Goal: Task Accomplishment & Management: Complete application form

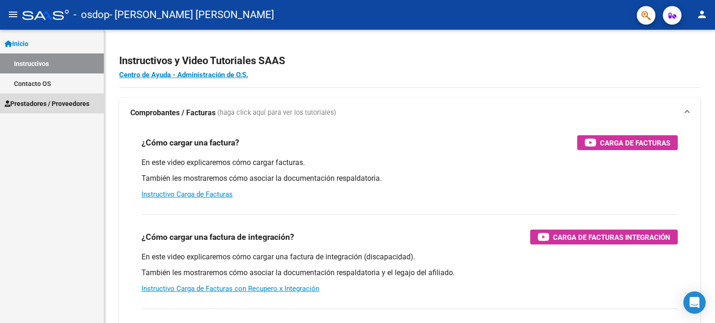
click at [34, 102] on span "Prestadores / Proveedores" at bounding box center [47, 104] width 85 height 10
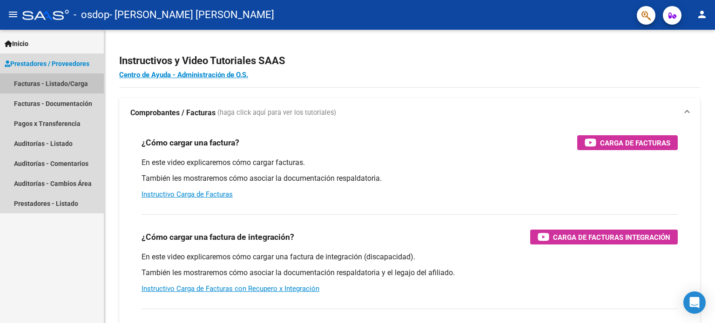
click at [66, 84] on link "Facturas - Listado/Carga" at bounding box center [52, 84] width 104 height 20
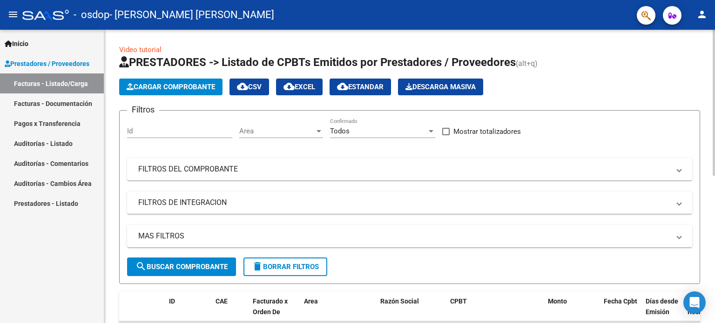
click at [177, 88] on span "Cargar Comprobante" at bounding box center [171, 87] width 88 height 8
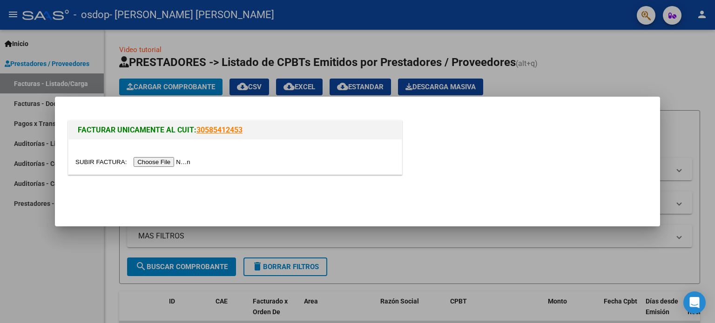
click at [171, 161] on input "file" at bounding box center [134, 162] width 118 height 10
click at [229, 128] on link "30585412453" at bounding box center [219, 130] width 46 height 9
click at [160, 161] on input "file" at bounding box center [134, 162] width 118 height 10
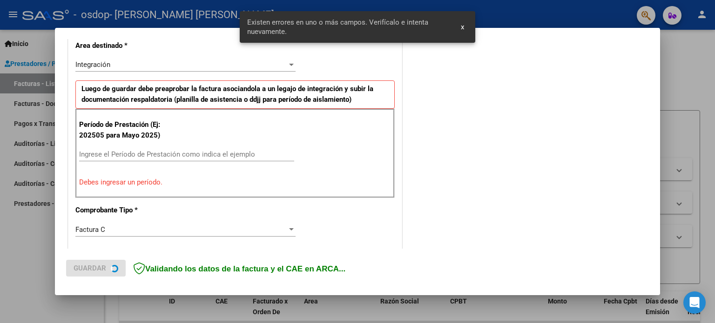
scroll to position [218, 0]
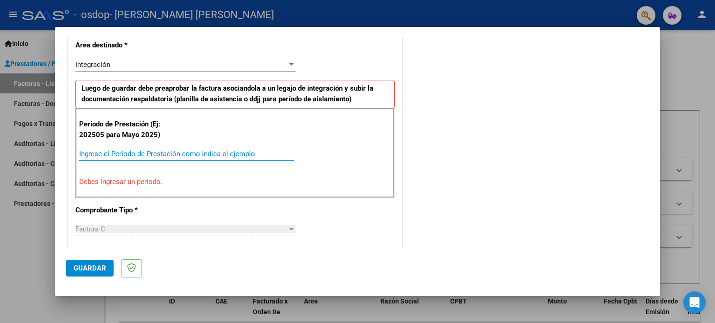
click at [120, 155] on input "Ingrese el Período de Prestación como indica el ejemplo" at bounding box center [186, 154] width 215 height 8
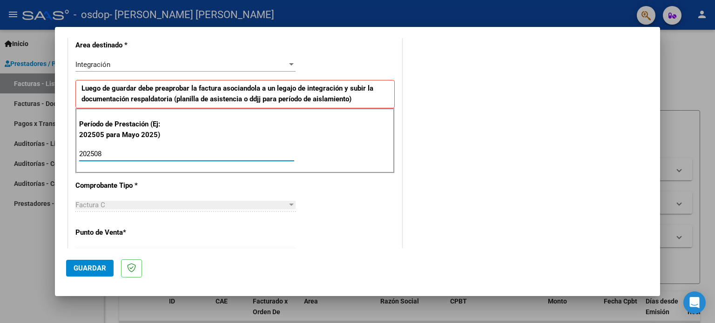
type input "202508"
click at [111, 201] on div "Factura C" at bounding box center [181, 205] width 212 height 8
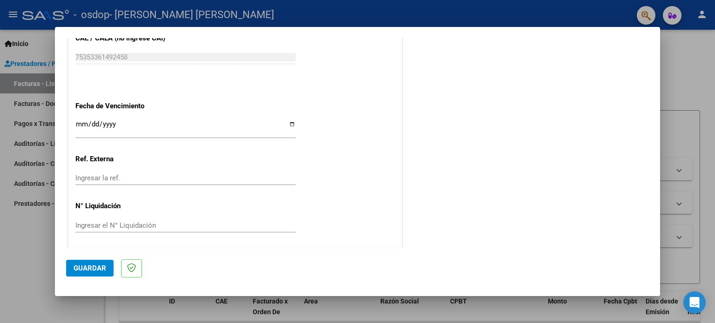
scroll to position [607, 0]
click at [289, 123] on input "Ingresar la fecha" at bounding box center [185, 127] width 220 height 15
type input "[DATE]"
click at [94, 267] on span "Guardar" at bounding box center [90, 268] width 33 height 8
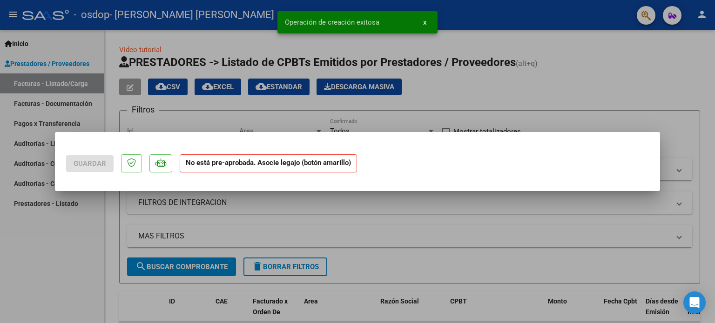
scroll to position [0, 0]
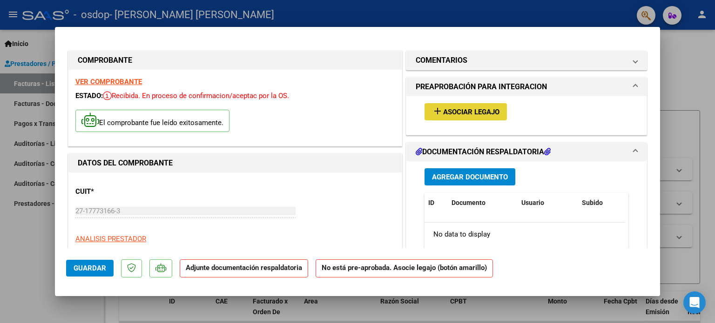
click at [466, 110] on span "Asociar Legajo" at bounding box center [471, 112] width 56 height 8
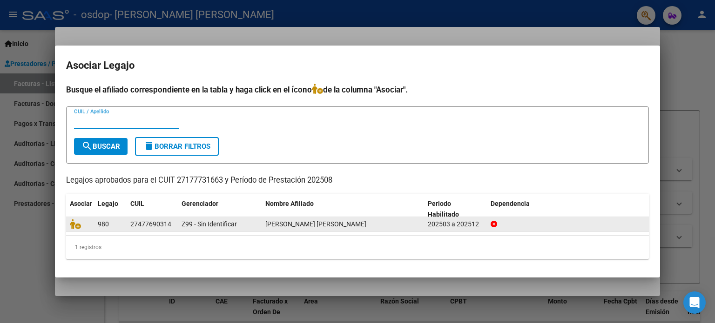
click at [284, 223] on span "[PERSON_NAME] [PERSON_NAME]" at bounding box center [315, 224] width 101 height 7
click at [157, 225] on div "27477690314" at bounding box center [150, 224] width 41 height 11
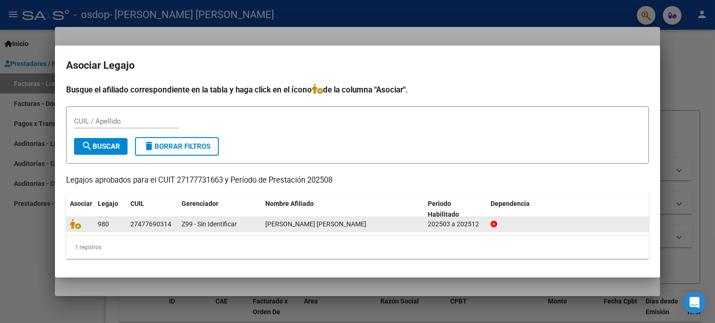
click at [157, 225] on div "27477690314" at bounding box center [150, 224] width 41 height 11
click at [413, 223] on div "[PERSON_NAME] [PERSON_NAME]" at bounding box center [342, 224] width 155 height 11
click at [75, 226] on icon at bounding box center [75, 224] width 11 height 10
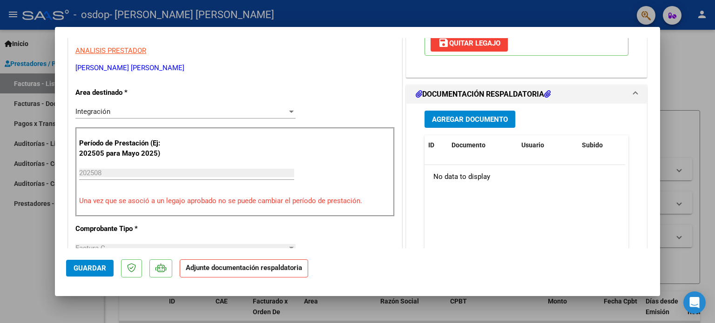
scroll to position [205, 0]
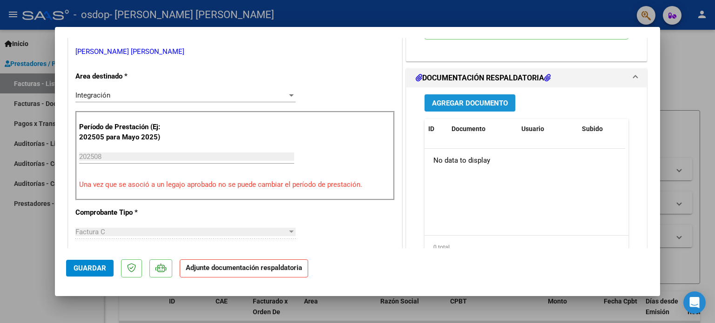
click at [488, 101] on span "Agregar Documento" at bounding box center [470, 103] width 76 height 8
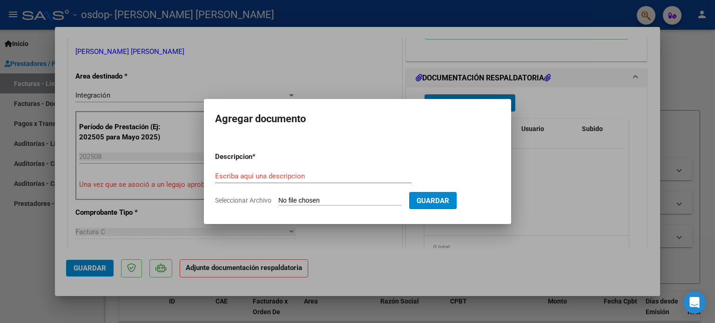
click at [571, 206] on div at bounding box center [357, 161] width 715 height 323
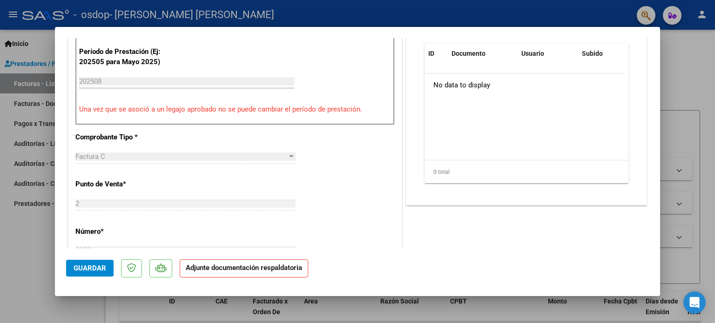
scroll to position [194, 0]
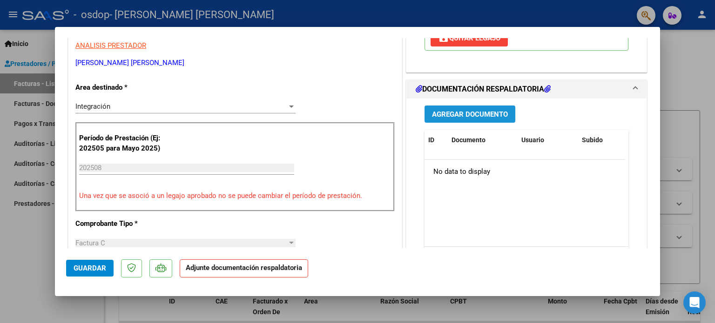
click at [468, 111] on span "Agregar Documento" at bounding box center [470, 114] width 76 height 8
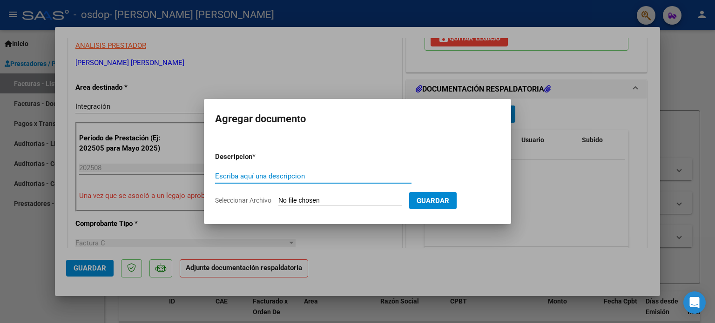
click at [255, 172] on input "Escriba aquí una descripcion" at bounding box center [313, 176] width 196 height 8
click at [362, 196] on app-file-uploader "Seleccionar Archivo" at bounding box center [312, 200] width 194 height 8
click at [239, 173] on input "Escriba aquí una descripcion" at bounding box center [313, 176] width 196 height 8
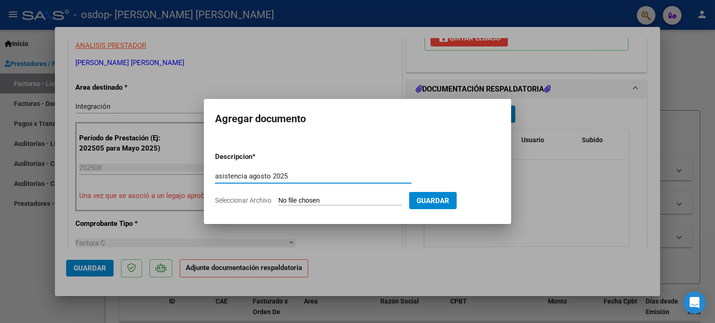
type input "asistencia agosto 2025"
click at [291, 197] on input "Seleccionar Archivo" at bounding box center [339, 201] width 123 height 9
type input "C:\fakepath\asist [PERSON_NAME].pdf"
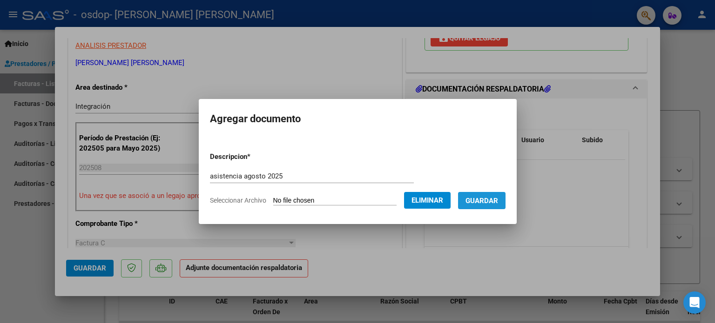
click at [492, 202] on span "Guardar" at bounding box center [481, 201] width 33 height 8
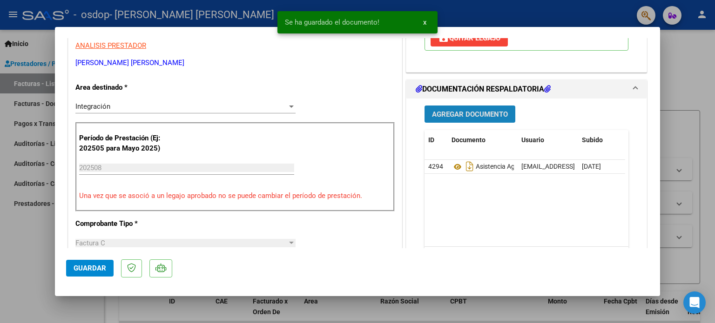
click at [469, 114] on span "Agregar Documento" at bounding box center [470, 114] width 76 height 8
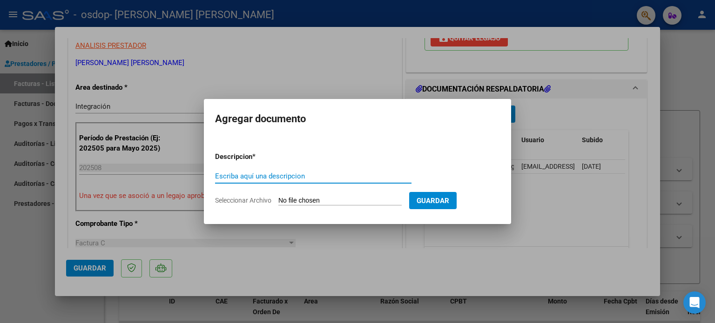
click at [295, 177] on input "Escriba aquí una descripcion" at bounding box center [313, 176] width 196 height 8
drag, startPoint x: 295, startPoint y: 177, endPoint x: 297, endPoint y: 201, distance: 23.3
click at [297, 201] on form "Descripcion * Escriba aquí una descripcion Seleccionar Archivo Guardar" at bounding box center [357, 179] width 285 height 68
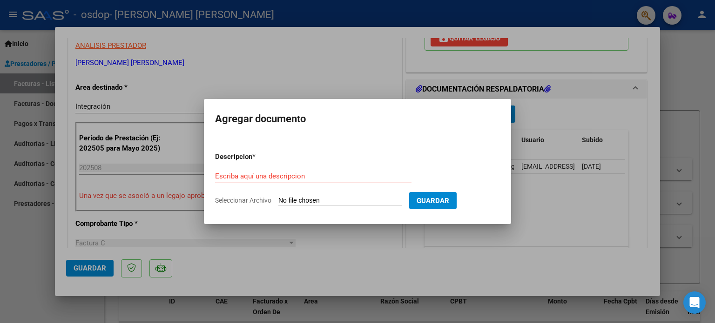
click at [285, 196] on app-file-uploader "Seleccionar Archivo" at bounding box center [312, 200] width 194 height 8
drag, startPoint x: 285, startPoint y: 196, endPoint x: 255, endPoint y: 199, distance: 30.4
click at [255, 199] on app-file-uploader "Seleccionar Archivo" at bounding box center [312, 200] width 194 height 8
click at [255, 199] on span "Seleccionar Archivo" at bounding box center [243, 200] width 56 height 7
click at [278, 199] on input "Seleccionar Archivo" at bounding box center [339, 201] width 123 height 9
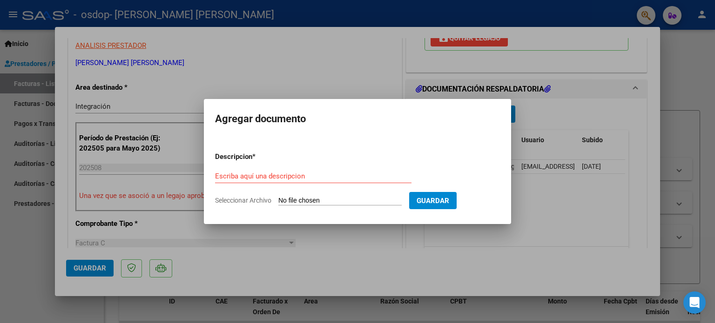
type input "C:\fakepath\INFORME SEMESTRAL [PERSON_NAME].pdf"
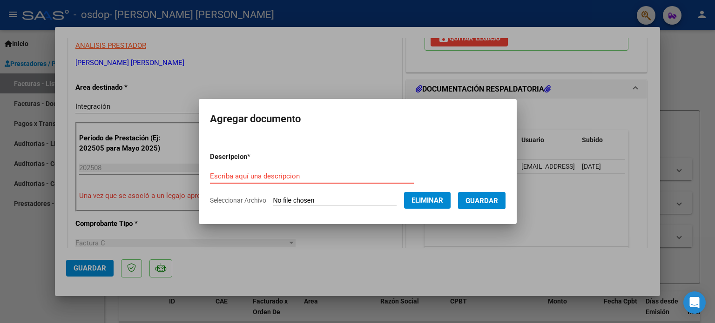
click at [299, 176] on input "Escriba aquí una descripcion" at bounding box center [312, 176] width 204 height 8
type input "informe semestral Boet"
click at [494, 199] on span "Guardar" at bounding box center [481, 201] width 33 height 8
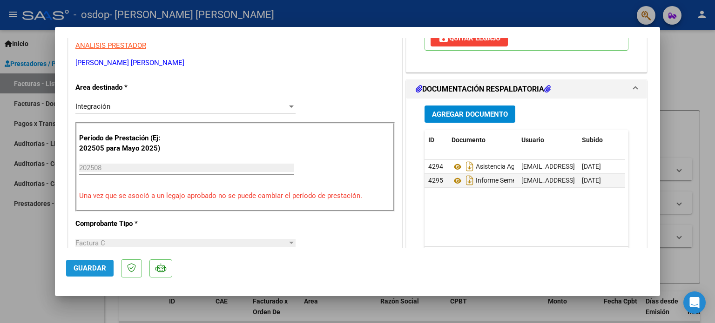
click at [89, 268] on span "Guardar" at bounding box center [90, 268] width 33 height 8
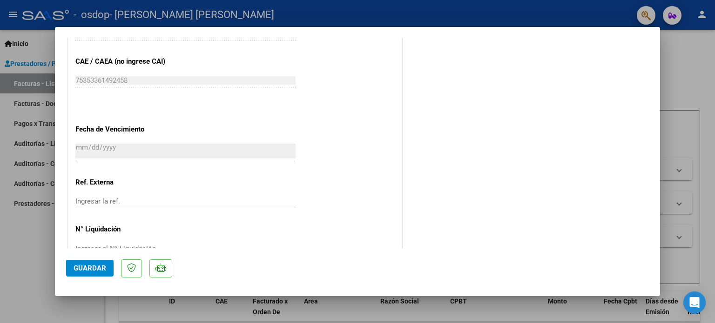
scroll to position [622, 0]
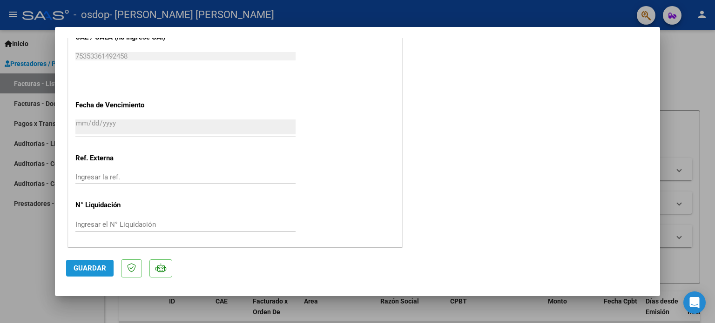
click at [89, 266] on span "Guardar" at bounding box center [90, 268] width 33 height 8
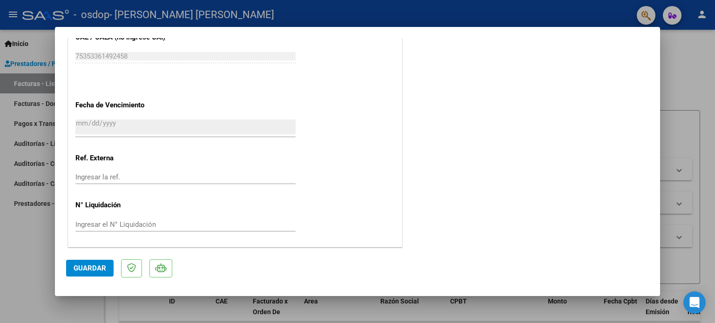
click at [0, 271] on div at bounding box center [357, 161] width 715 height 323
type input "$ 0,00"
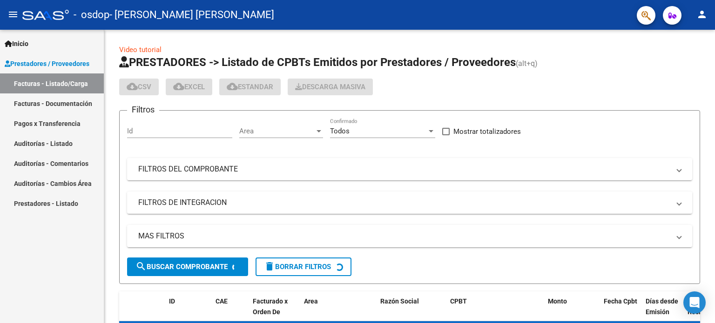
click at [0, 271] on div "Inicio Instructivos Contacto OS Prestadores / Proveedores Facturas - Listado/Ca…" at bounding box center [52, 177] width 104 height 294
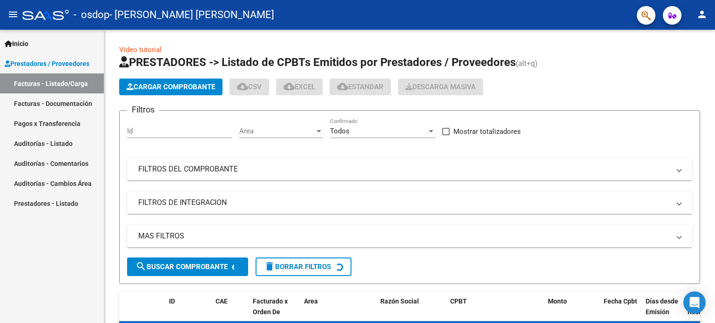
click at [0, 271] on div "Inicio Instructivos Contacto OS Prestadores / Proveedores Facturas - Listado/Ca…" at bounding box center [52, 177] width 104 height 294
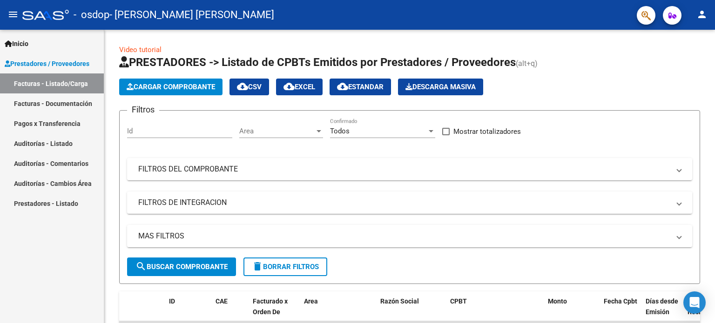
click at [35, 274] on div "Inicio Instructivos Contacto OS Prestadores / Proveedores Facturas - Listado/Ca…" at bounding box center [52, 177] width 104 height 294
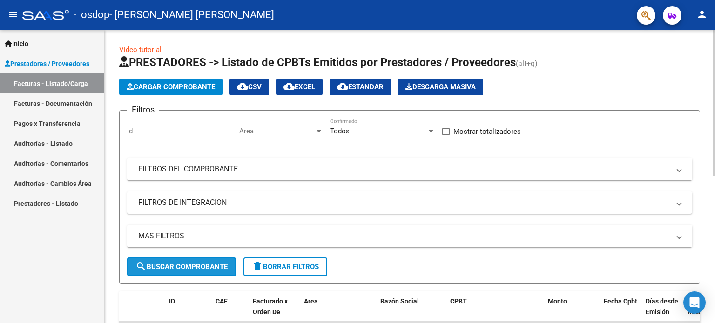
click at [201, 266] on span "search Buscar Comprobante" at bounding box center [181, 267] width 92 height 8
click at [249, 134] on span "Area" at bounding box center [276, 131] width 75 height 8
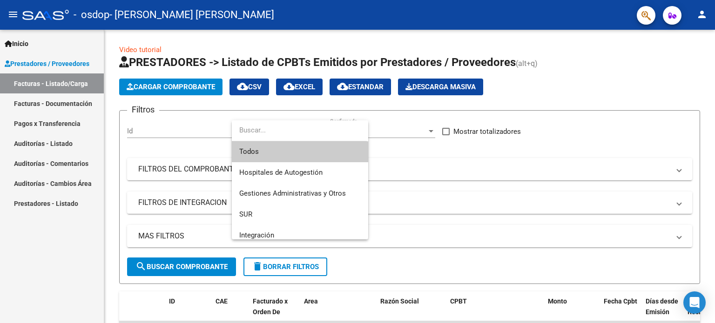
click at [56, 275] on div at bounding box center [357, 161] width 715 height 323
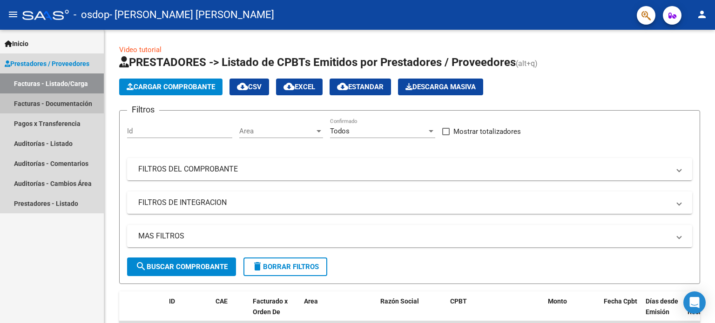
click at [26, 102] on link "Facturas - Documentación" at bounding box center [52, 104] width 104 height 20
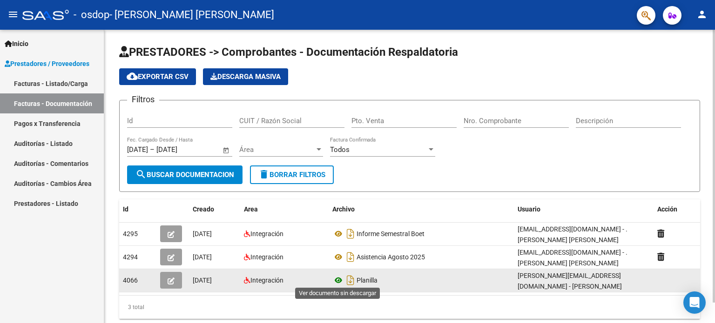
click at [335, 277] on icon at bounding box center [338, 280] width 12 height 11
click at [338, 275] on icon at bounding box center [338, 280] width 12 height 11
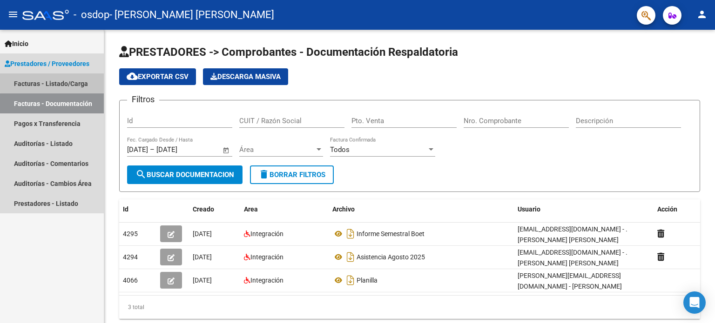
click at [55, 82] on link "Facturas - Listado/Carga" at bounding box center [52, 84] width 104 height 20
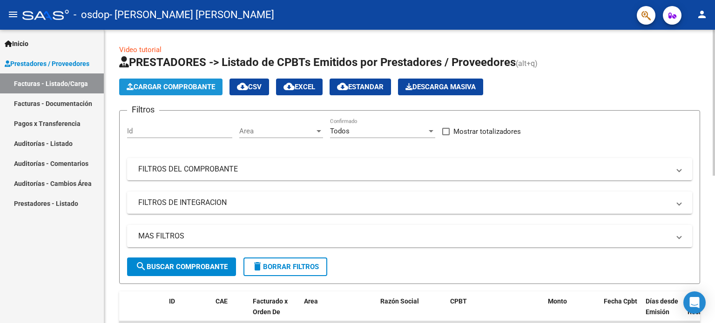
click at [180, 87] on span "Cargar Comprobante" at bounding box center [171, 87] width 88 height 8
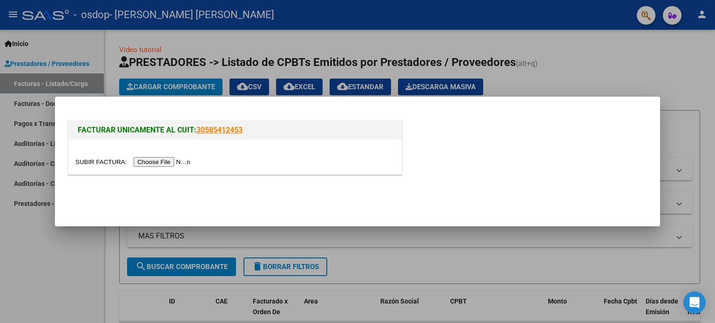
click at [169, 161] on input "file" at bounding box center [134, 162] width 118 height 10
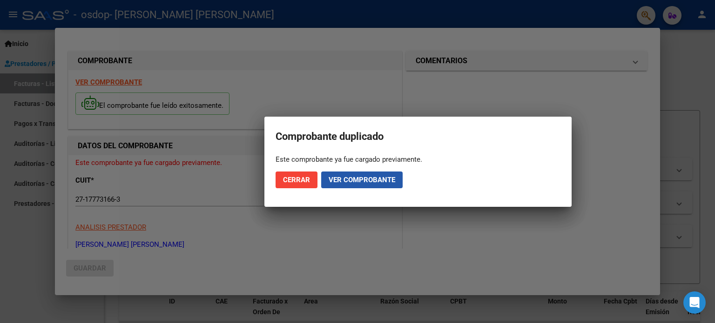
click at [372, 180] on span "Ver comprobante" at bounding box center [361, 180] width 67 height 8
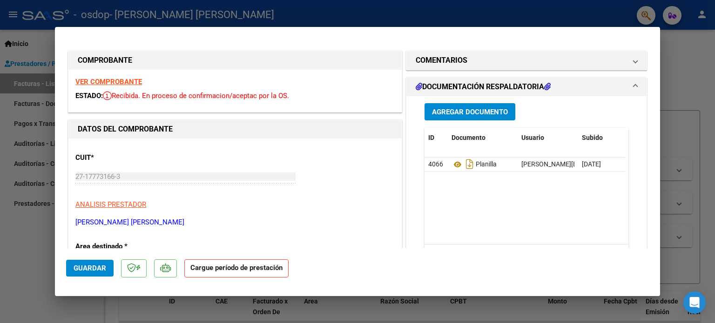
click at [27, 297] on div at bounding box center [357, 161] width 715 height 323
type input "$ 0,00"
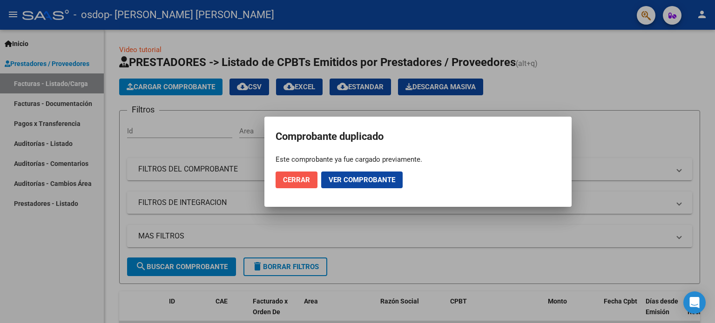
click at [291, 174] on button "Cerrar" at bounding box center [296, 180] width 42 height 17
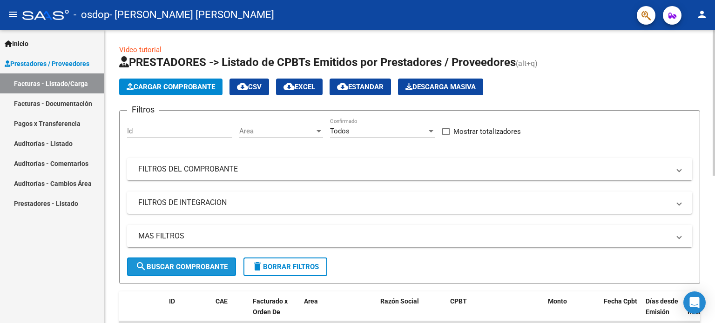
click at [203, 267] on span "search Buscar Comprobante" at bounding box center [181, 267] width 92 height 8
click at [210, 172] on mat-panel-title "FILTROS DEL COMPROBANTE" at bounding box center [403, 169] width 531 height 10
